Goal: Task Accomplishment & Management: Complete application form

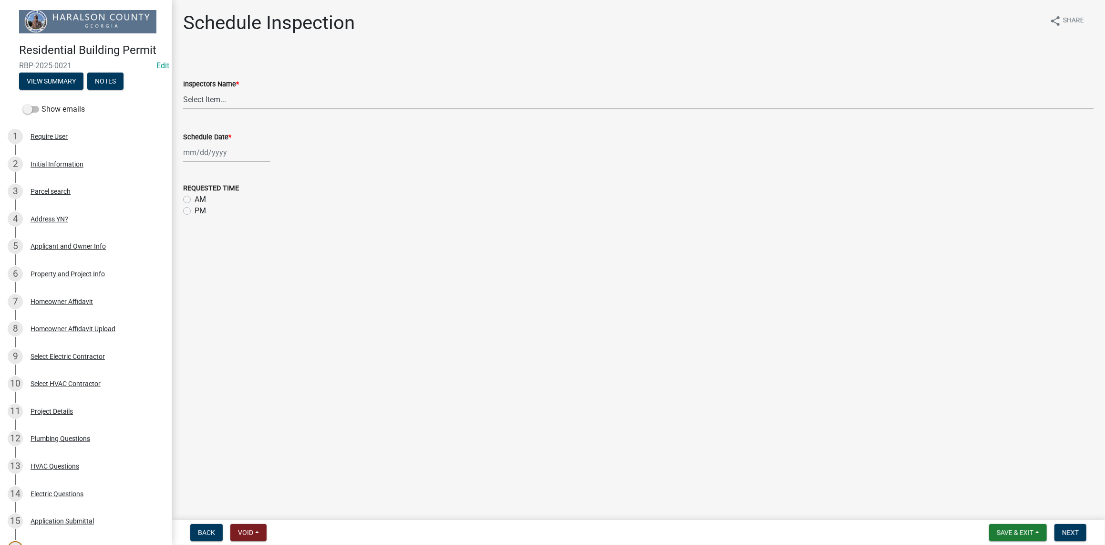
click at [210, 99] on select "Select Item... GWade ([PERSON_NAME]) BUSINESS LICENSE ([PERSON_NAME]) [EMAIL_AD…" at bounding box center [638, 100] width 911 height 20
select select "fbdd0fad-ebed-4e6d-83ca-a918dedff084"
click at [183, 90] on select "Select Item... GWade ([PERSON_NAME]) BUSINESS LICENSE ([PERSON_NAME]) [EMAIL_AD…" at bounding box center [638, 100] width 911 height 20
select select "9"
select select "2025"
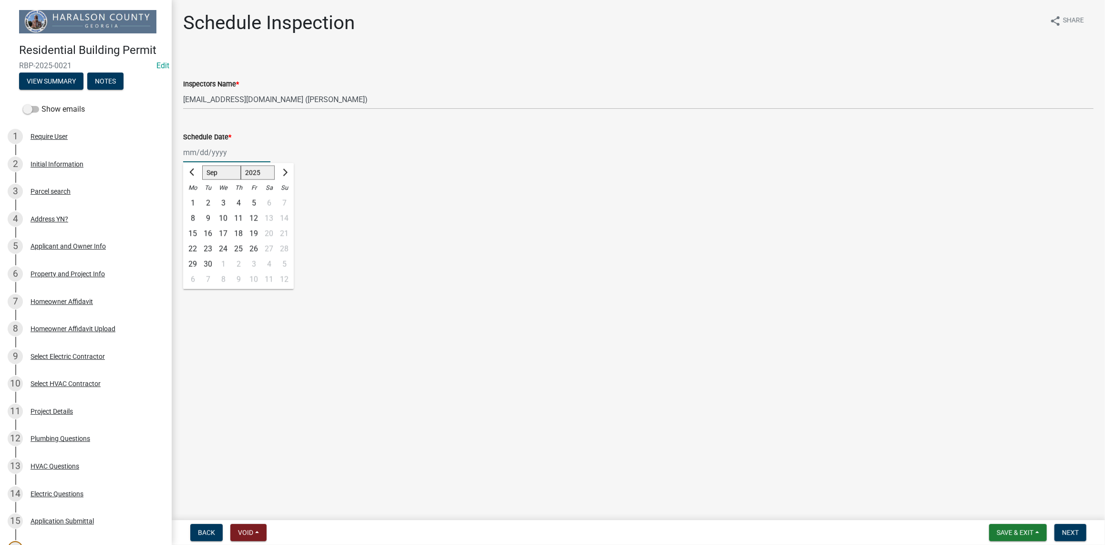
click at [201, 150] on div "[PERSON_NAME] Feb Mar Apr [PERSON_NAME][DATE] Oct Nov [DATE] 1526 1527 1528 152…" at bounding box center [226, 153] width 87 height 20
click at [210, 250] on div "23" at bounding box center [207, 248] width 15 height 15
type input "[DATE]"
click at [1073, 528] on span "Next" at bounding box center [1070, 532] width 17 height 8
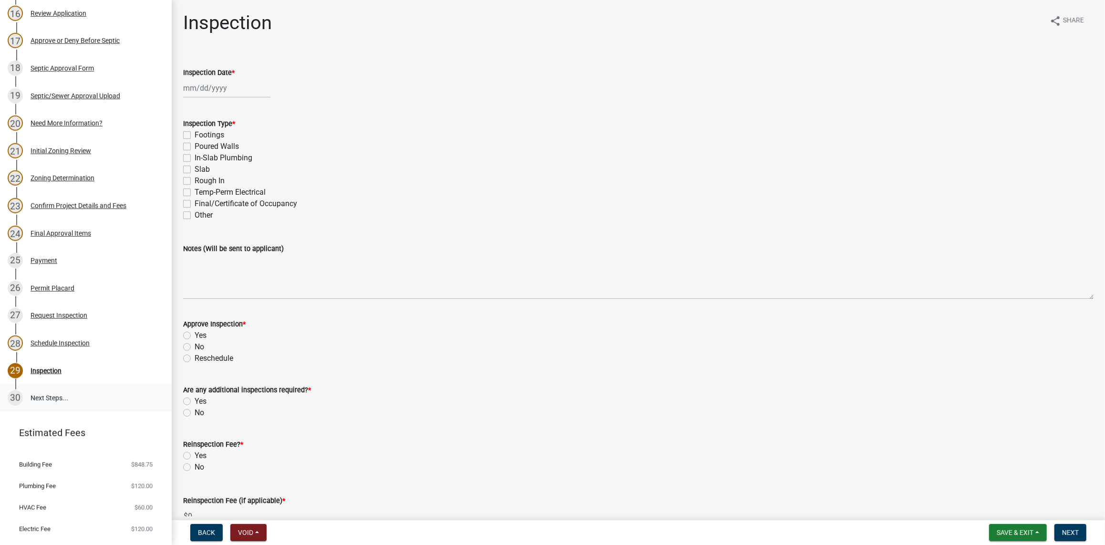
scroll to position [504, 0]
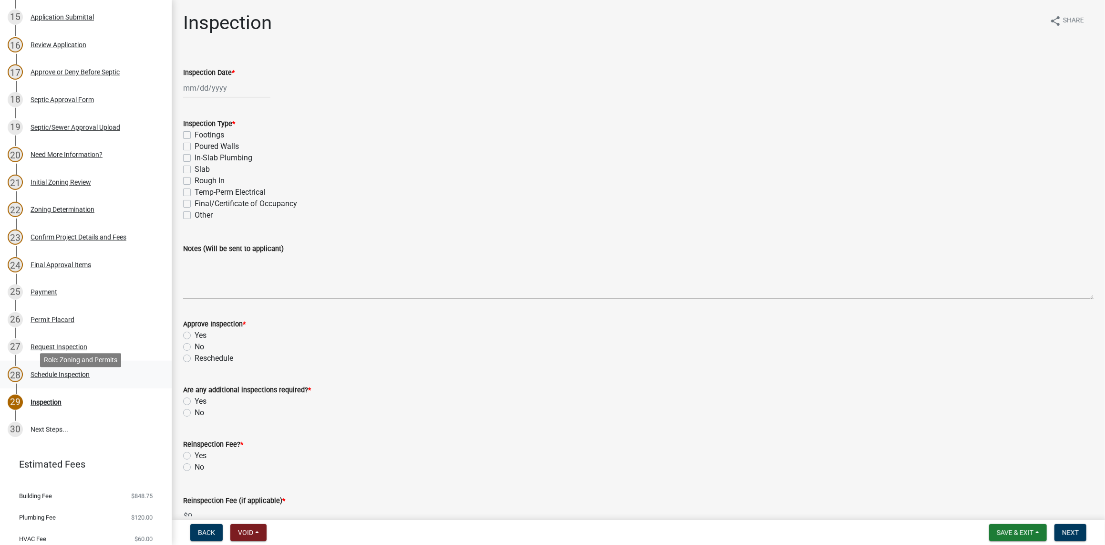
click at [58, 378] on div "Schedule Inspection" at bounding box center [60, 374] width 59 height 7
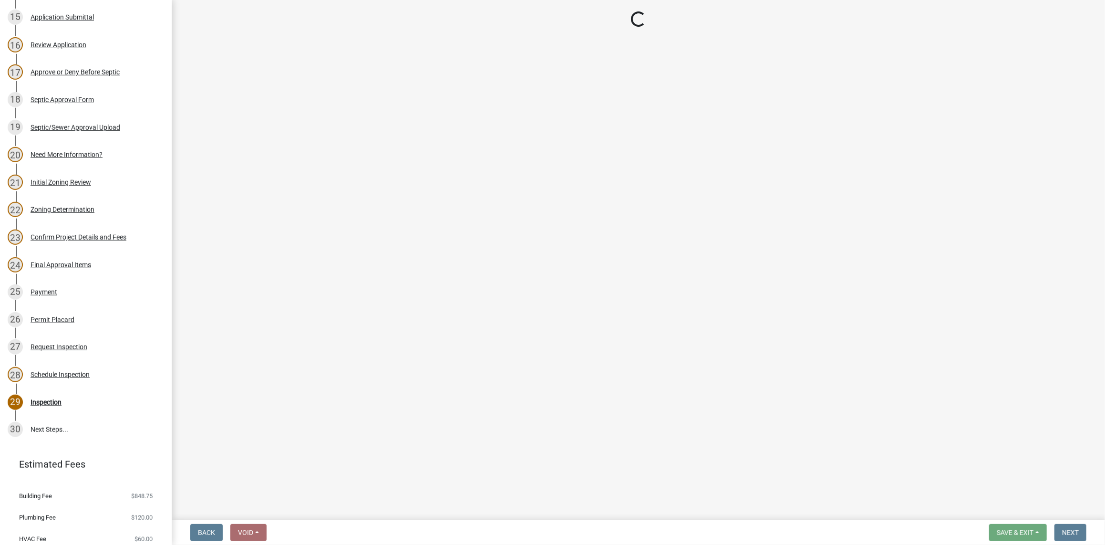
select select "fbdd0fad-ebed-4e6d-83ca-a918dedff084"
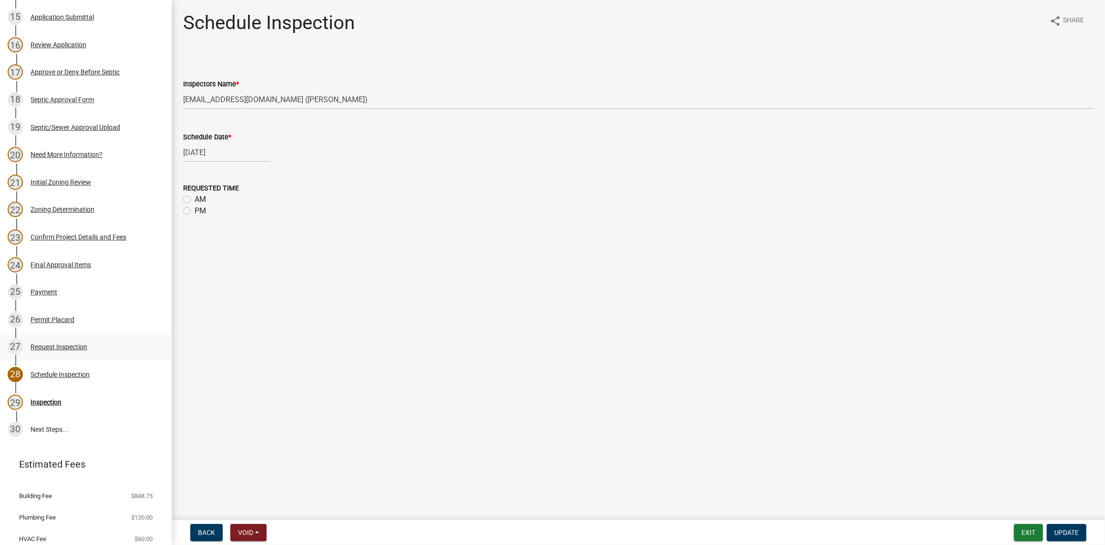
click at [53, 350] on div "Request Inspection" at bounding box center [59, 346] width 57 height 7
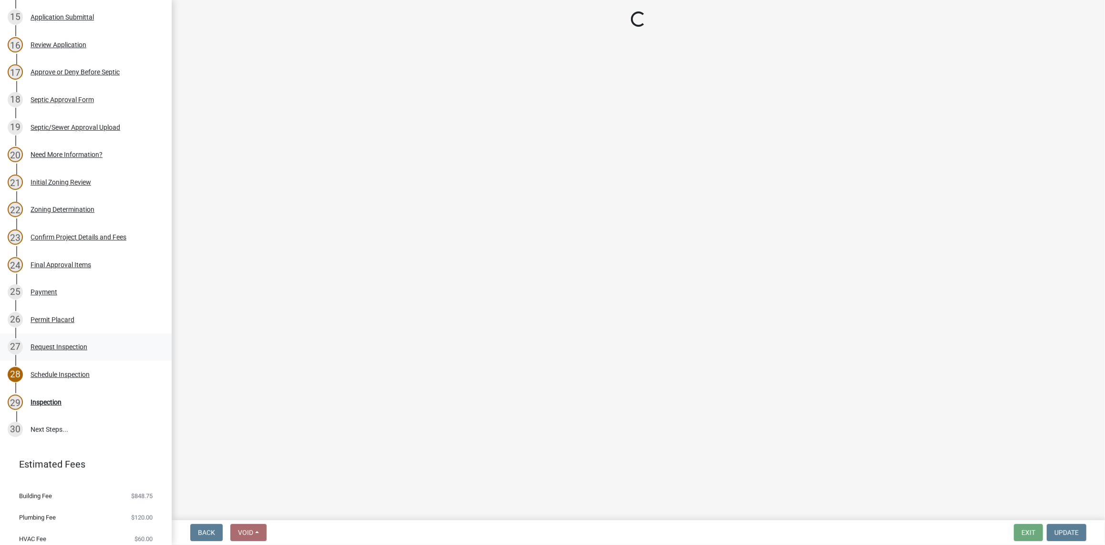
select select "fe538f25-84b2-43cb-9844-7db44ed1dd6f"
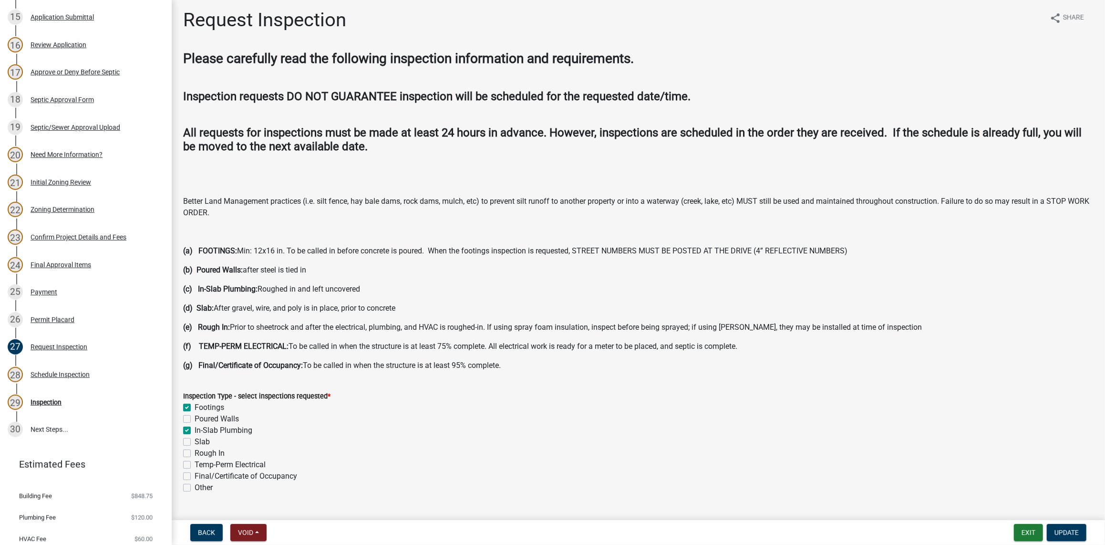
scroll to position [0, 0]
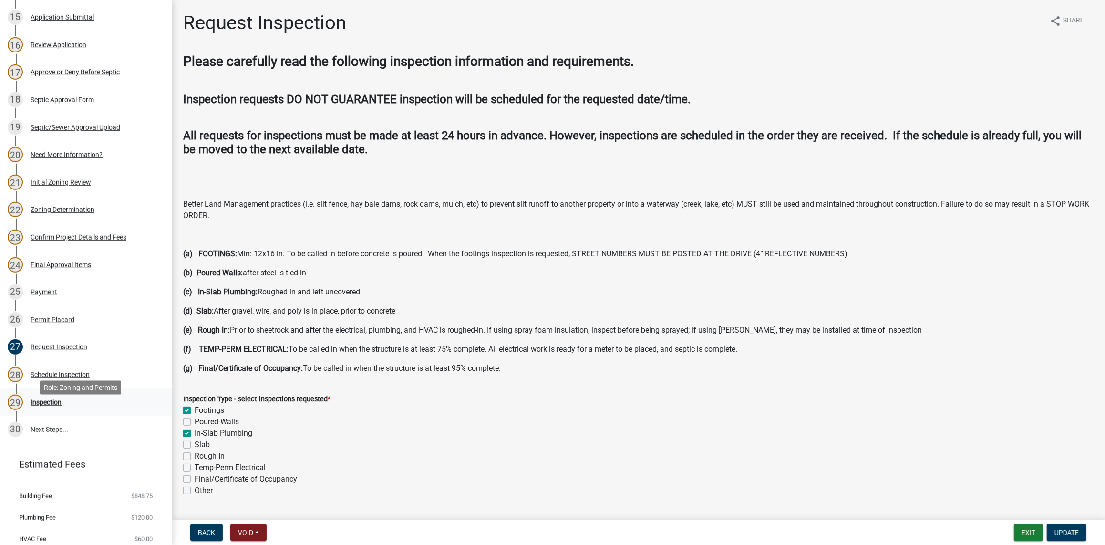
click at [31, 405] on div "Inspection" at bounding box center [46, 402] width 31 height 7
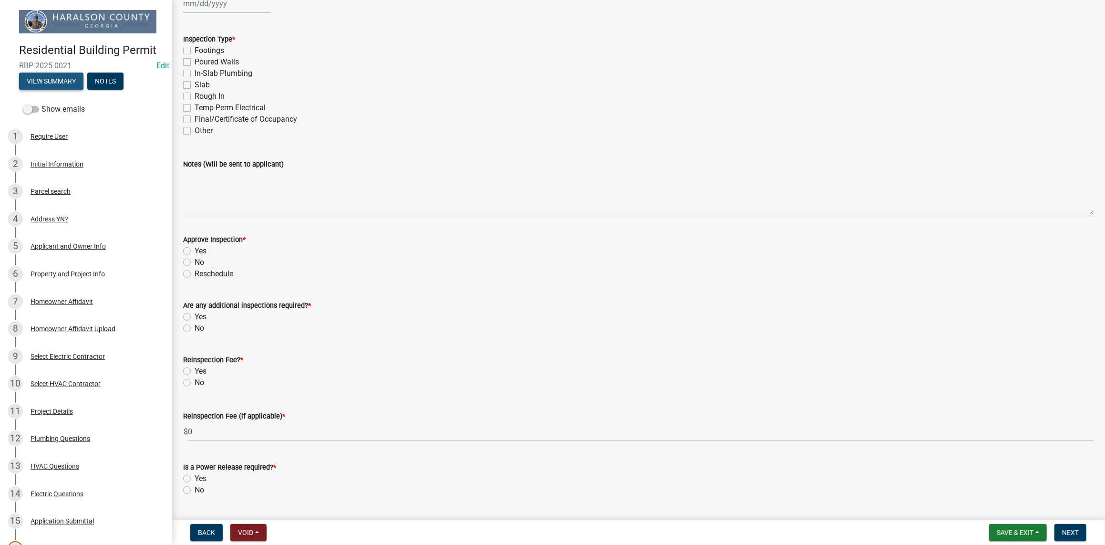
click at [49, 90] on button "View Summary" at bounding box center [51, 80] width 64 height 17
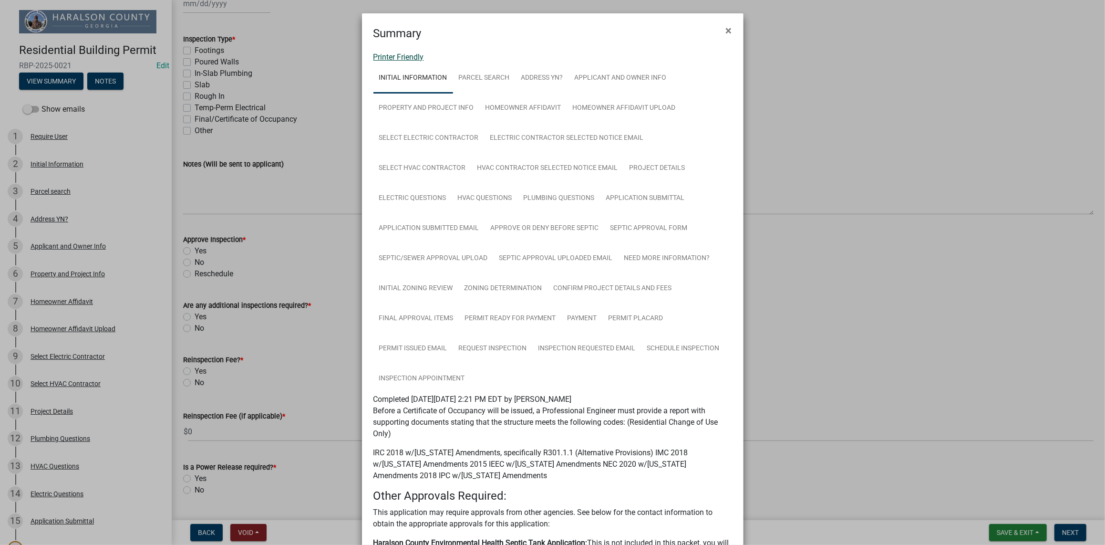
click at [399, 59] on link "Printer Friendly" at bounding box center [398, 56] width 51 height 9
click at [402, 58] on link "Printer Friendly" at bounding box center [398, 56] width 51 height 9
click at [726, 24] on span "×" at bounding box center [729, 30] width 6 height 13
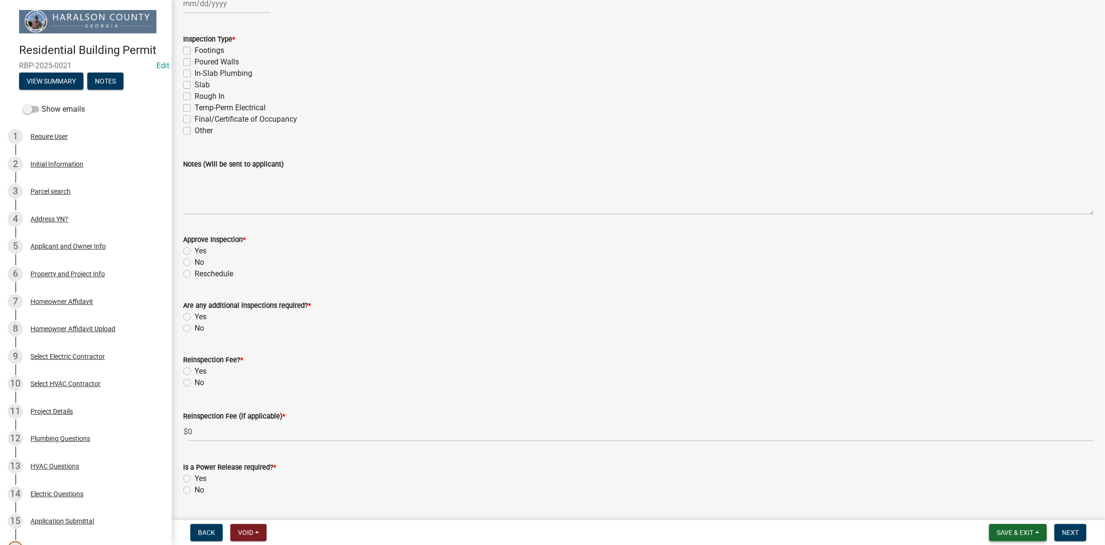
click at [1014, 537] on button "Save & Exit" at bounding box center [1018, 532] width 58 height 17
click at [995, 508] on button "Save & Exit" at bounding box center [1009, 508] width 76 height 23
